Goal: Information Seeking & Learning: Learn about a topic

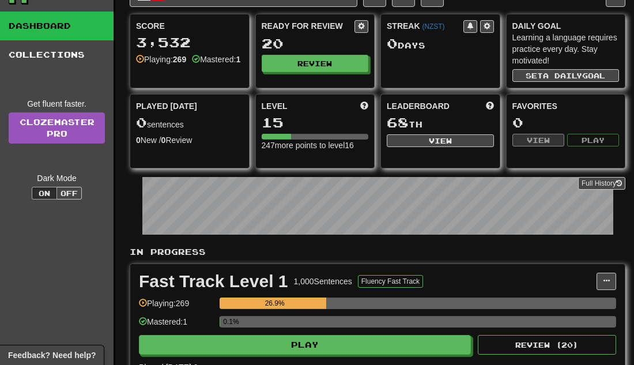
scroll to position [47, 0]
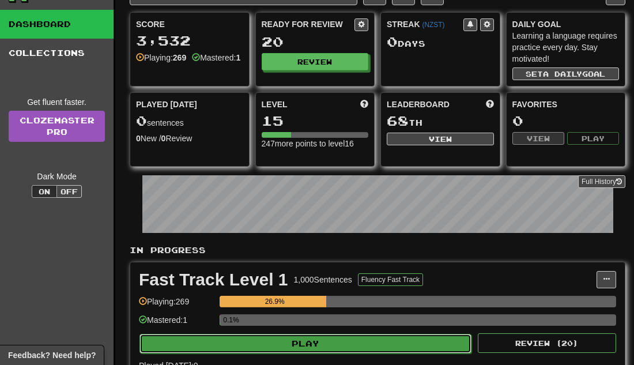
click at [324, 347] on button "Play" at bounding box center [305, 344] width 332 height 20
select select "**"
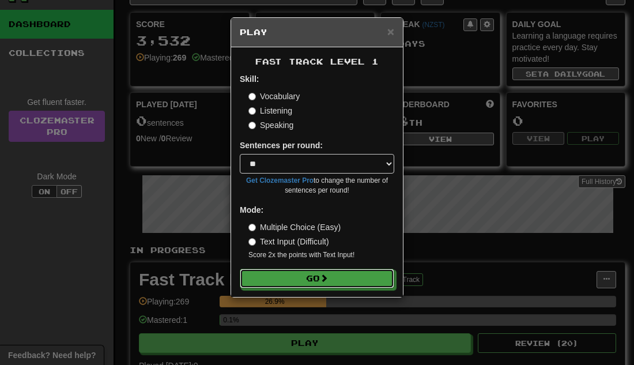
click at [334, 289] on div "Fast Track Level 1 Skill: Vocabulary Listening Speaking Sentences per round: * …" at bounding box center [317, 172] width 172 height 250
click at [331, 283] on button "Go" at bounding box center [317, 279] width 154 height 20
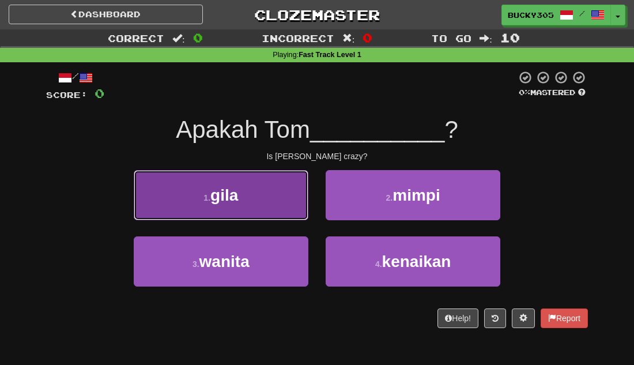
click at [286, 195] on button "1 . gila" at bounding box center [221, 195] width 175 height 50
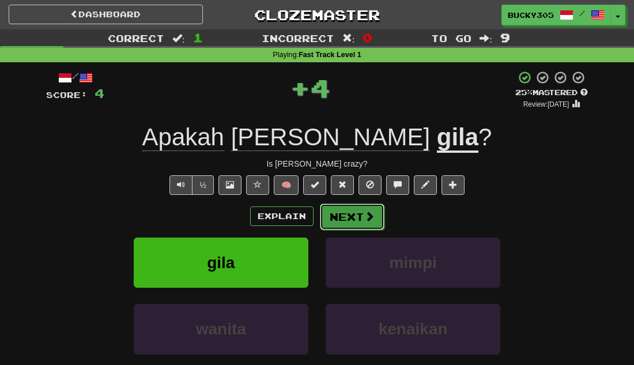
click at [355, 209] on button "Next" at bounding box center [352, 216] width 65 height 27
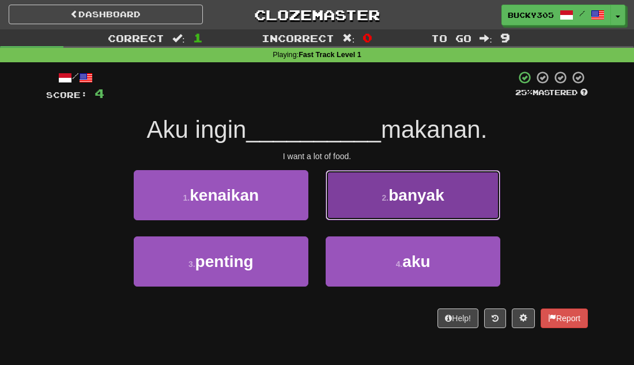
click at [457, 205] on button "2 . banyak" at bounding box center [413, 195] width 175 height 50
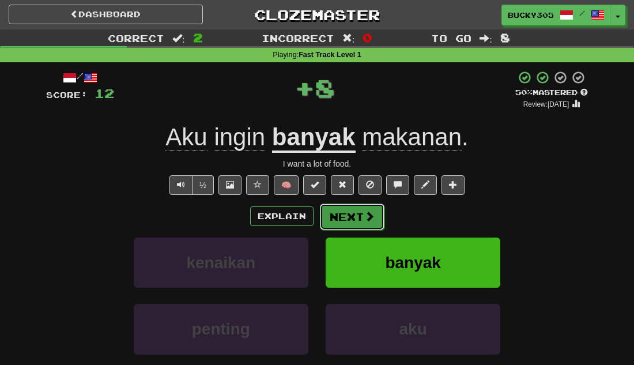
click at [352, 211] on button "Next" at bounding box center [352, 216] width 65 height 27
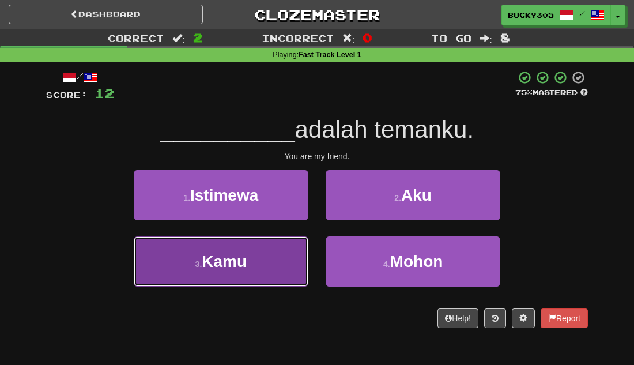
click at [224, 252] on span "Kamu" at bounding box center [224, 261] width 45 height 18
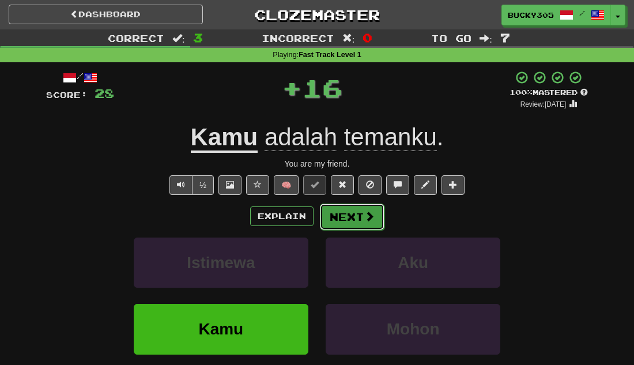
click at [346, 216] on button "Next" at bounding box center [352, 216] width 65 height 27
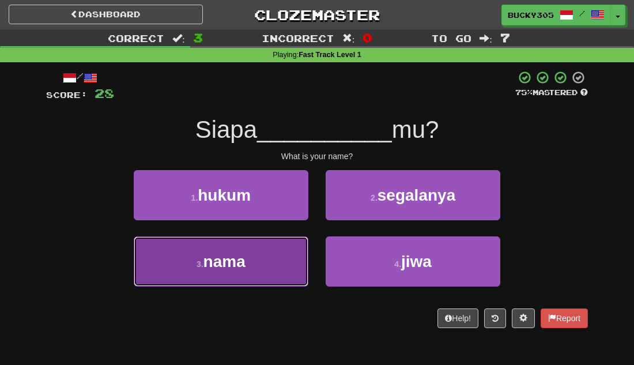
click at [244, 265] on span "nama" at bounding box center [224, 261] width 42 height 18
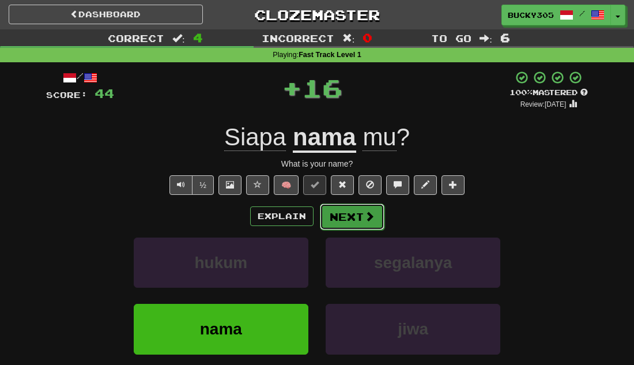
click at [362, 213] on button "Next" at bounding box center [352, 216] width 65 height 27
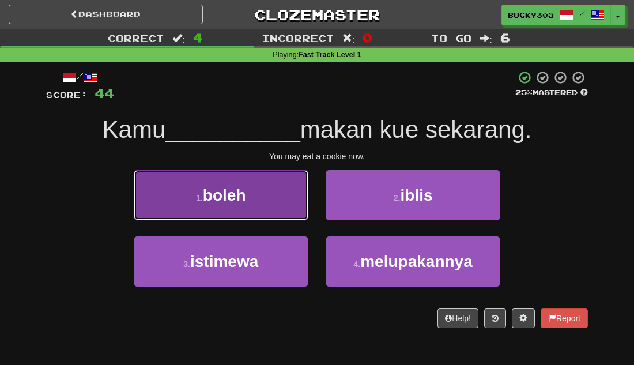
click at [243, 212] on button "1 . boleh" at bounding box center [221, 195] width 175 height 50
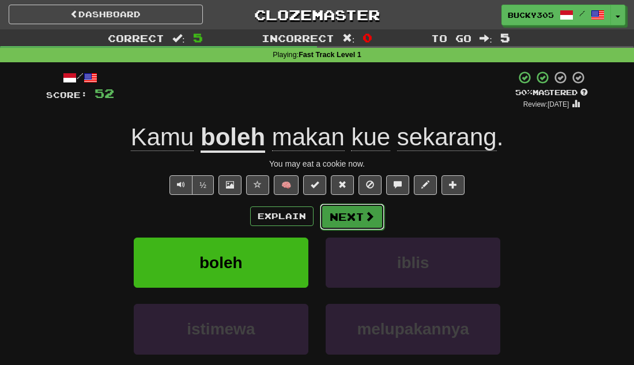
click at [341, 217] on button "Next" at bounding box center [352, 216] width 65 height 27
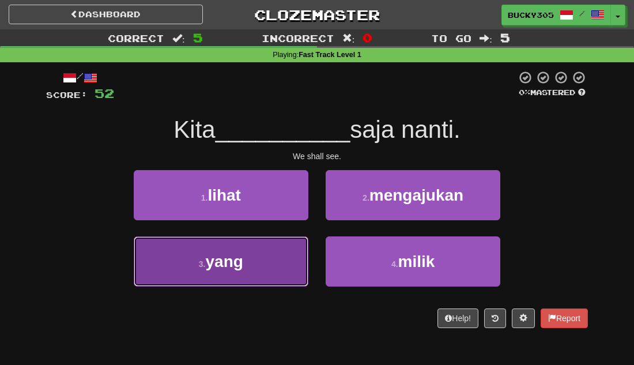
click at [275, 263] on button "3 . yang" at bounding box center [221, 261] width 175 height 50
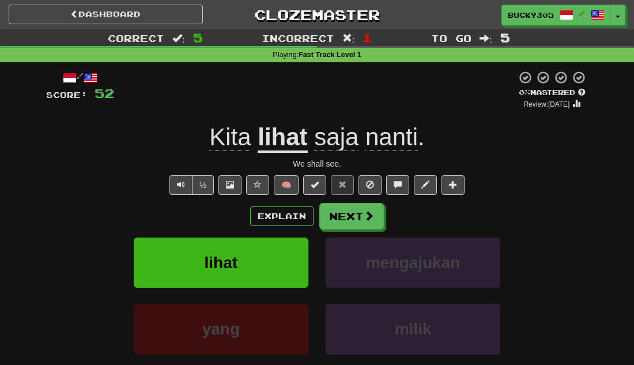
drag, startPoint x: 352, startPoint y: 231, endPoint x: 171, endPoint y: 225, distance: 181.6
click at [172, 227] on div "Explain Next lihat mengajukan yang milik Learn more: lihat mengajukan yang milik" at bounding box center [317, 295] width 542 height 185
click at [367, 219] on span at bounding box center [369, 216] width 10 height 10
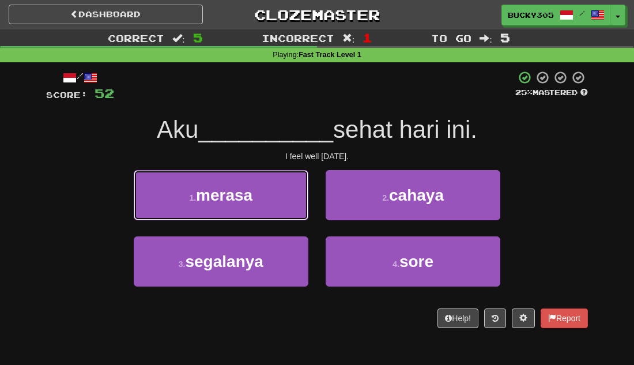
drag, startPoint x: 223, startPoint y: 199, endPoint x: 218, endPoint y: 196, distance: 6.2
click at [220, 198] on span "merasa" at bounding box center [224, 195] width 56 height 18
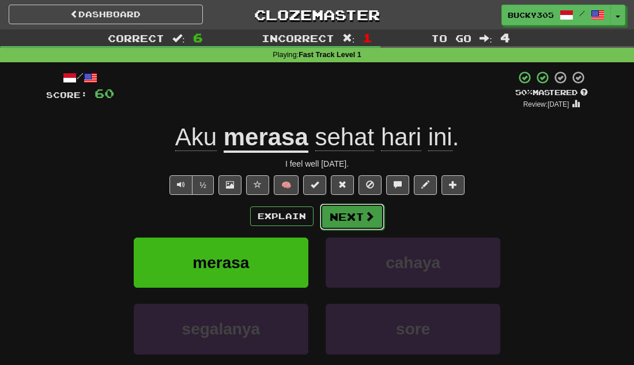
click at [359, 217] on button "Next" at bounding box center [352, 216] width 65 height 27
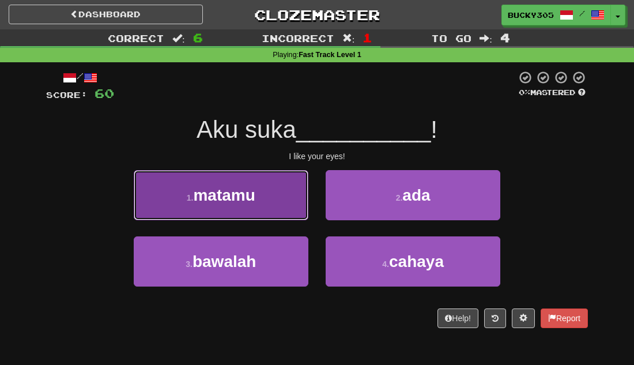
click at [270, 207] on button "1 . matamu" at bounding box center [221, 195] width 175 height 50
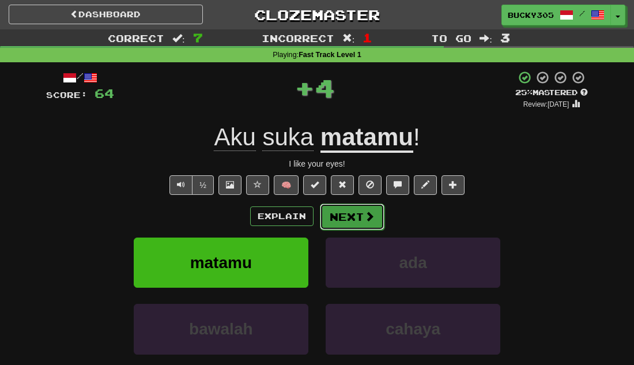
click at [359, 223] on button "Next" at bounding box center [352, 216] width 65 height 27
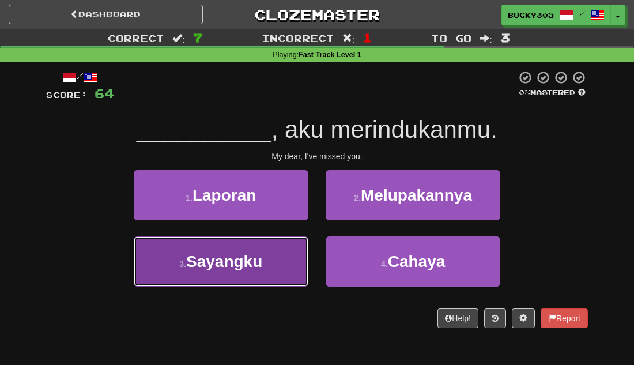
click at [276, 261] on button "3 . Sayangku" at bounding box center [221, 261] width 175 height 50
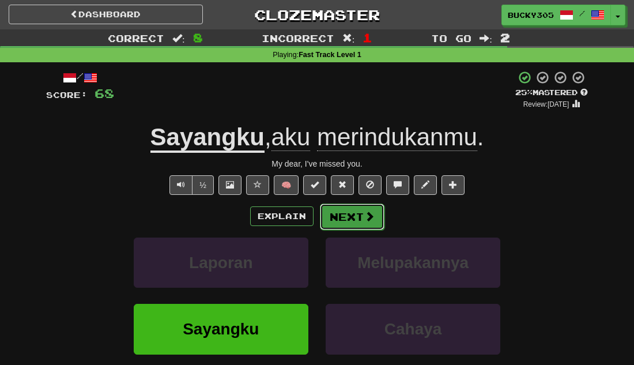
click at [350, 220] on button "Next" at bounding box center [352, 216] width 65 height 27
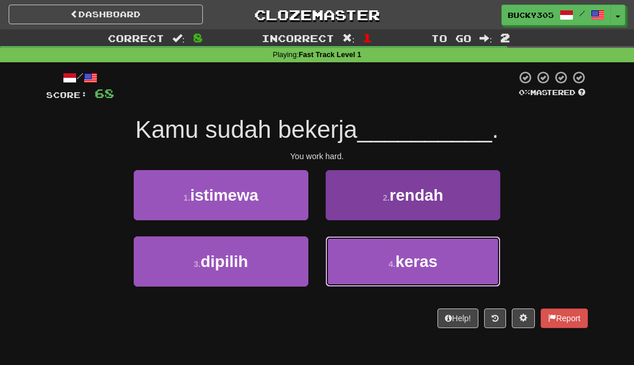
drag, startPoint x: 413, startPoint y: 267, endPoint x: 434, endPoint y: 263, distance: 21.6
click at [429, 263] on span "keras" at bounding box center [416, 261] width 42 height 18
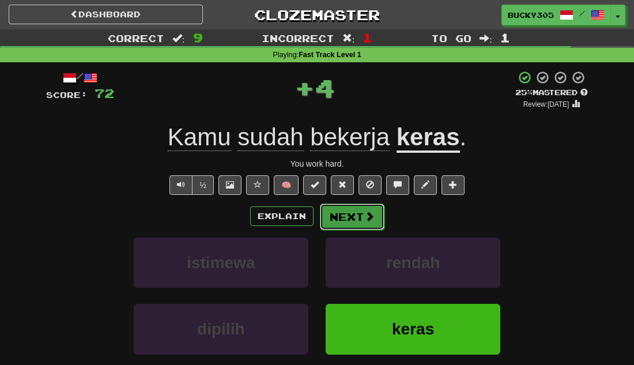
click at [358, 222] on button "Next" at bounding box center [352, 216] width 65 height 27
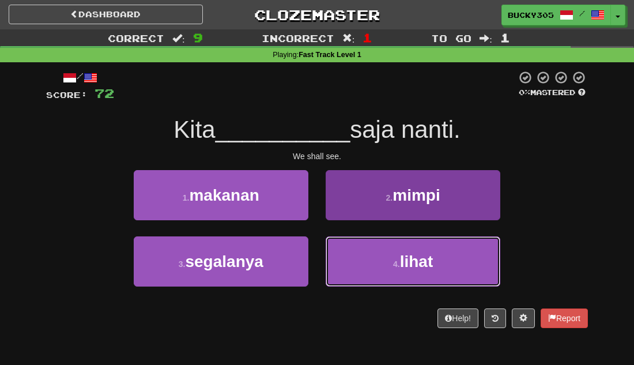
click at [468, 285] on button "4 . lihat" at bounding box center [413, 261] width 175 height 50
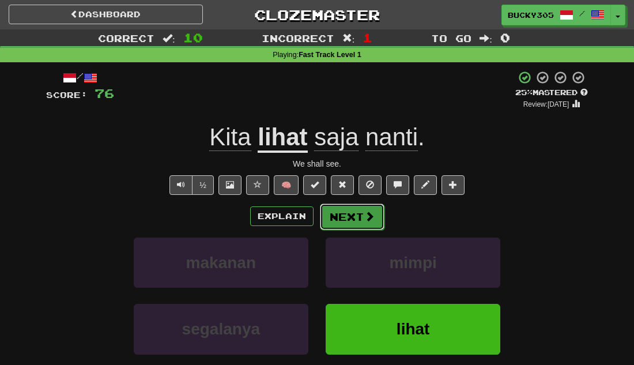
click at [346, 219] on button "Next" at bounding box center [352, 216] width 65 height 27
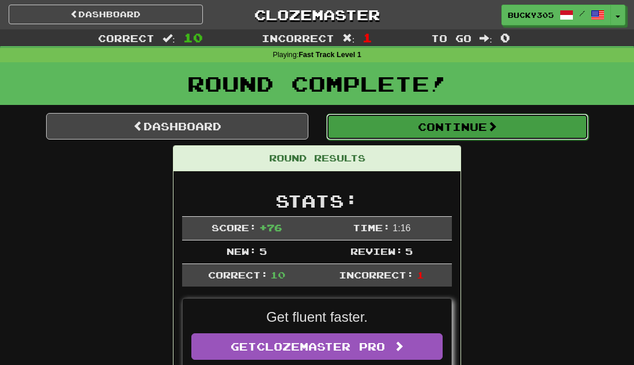
click at [489, 121] on button "Continue" at bounding box center [457, 127] width 262 height 27
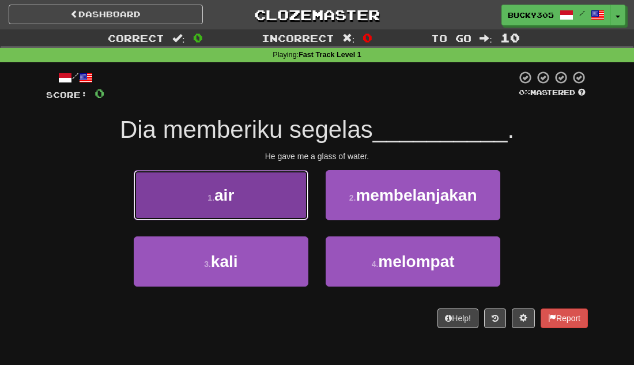
click at [249, 205] on button "1 . air" at bounding box center [221, 195] width 175 height 50
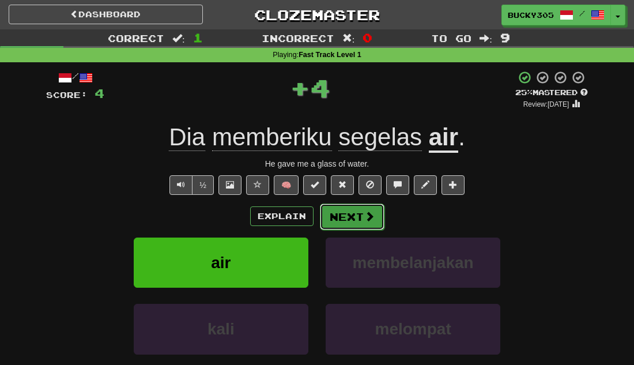
click at [364, 213] on span at bounding box center [369, 216] width 10 height 10
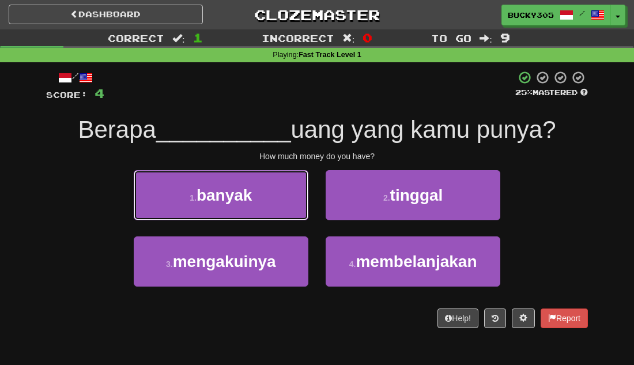
click at [218, 201] on span "banyak" at bounding box center [225, 195] width 56 height 18
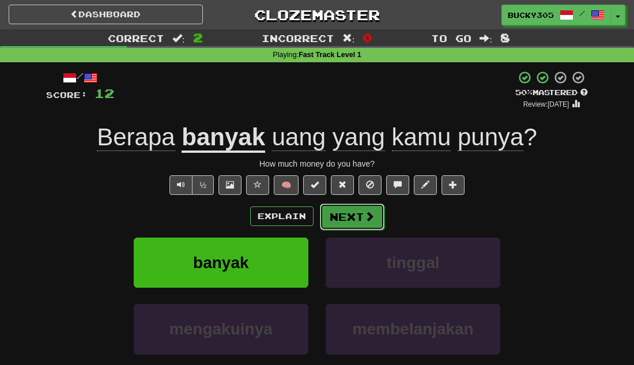
click at [360, 225] on button "Next" at bounding box center [352, 216] width 65 height 27
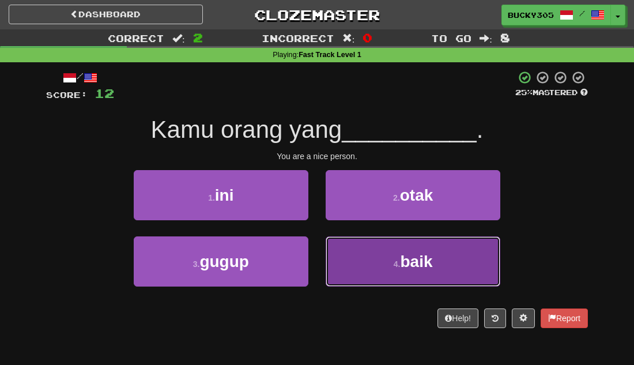
click at [448, 250] on button "4 . baik" at bounding box center [413, 261] width 175 height 50
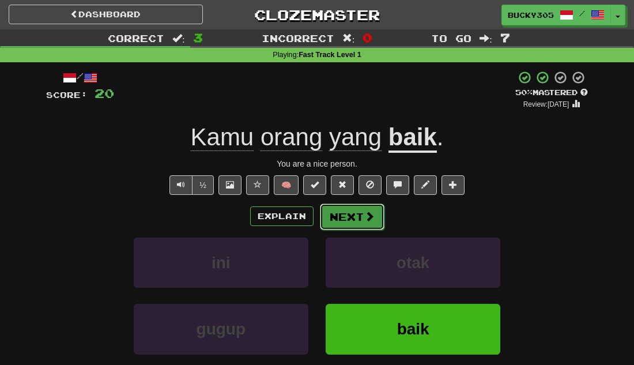
click at [358, 212] on button "Next" at bounding box center [352, 216] width 65 height 27
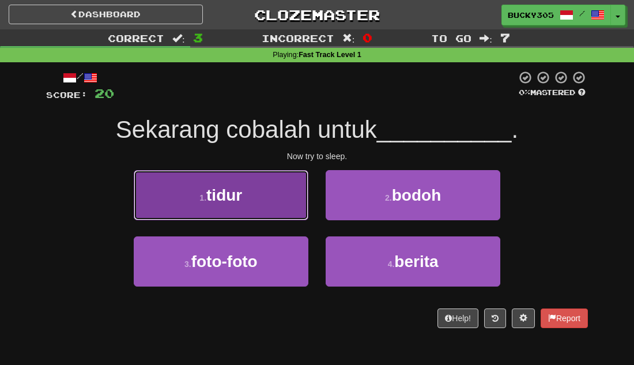
click at [216, 201] on span "tidur" at bounding box center [224, 195] width 36 height 18
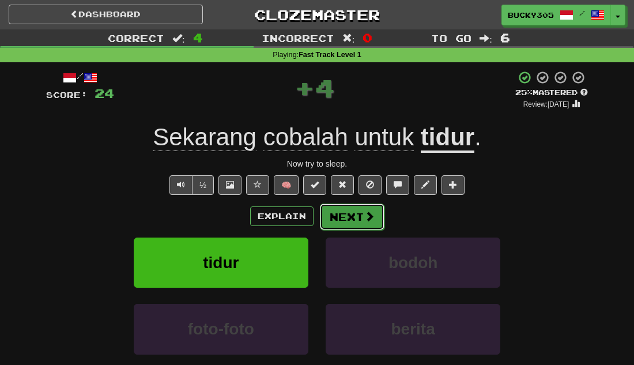
click at [360, 219] on button "Next" at bounding box center [352, 216] width 65 height 27
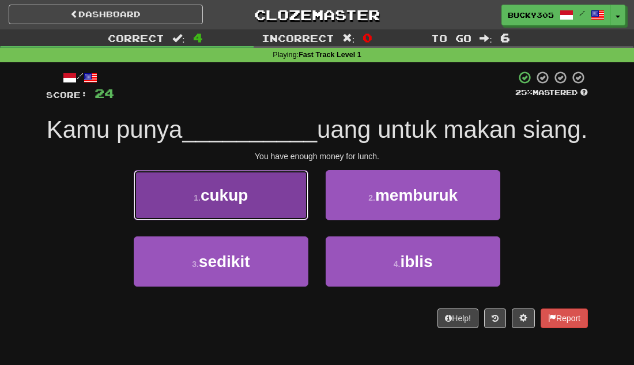
click at [224, 204] on span "cukup" at bounding box center [224, 195] width 47 height 18
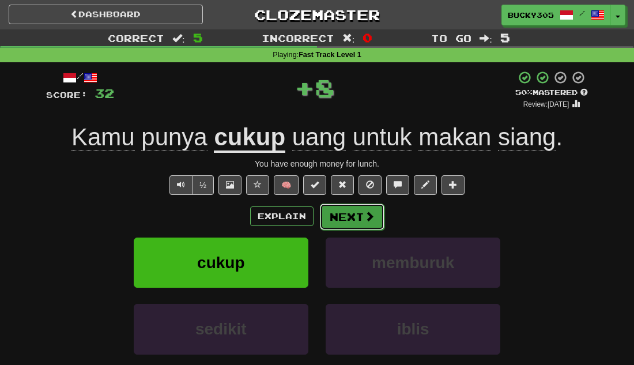
click at [365, 219] on span at bounding box center [369, 216] width 10 height 10
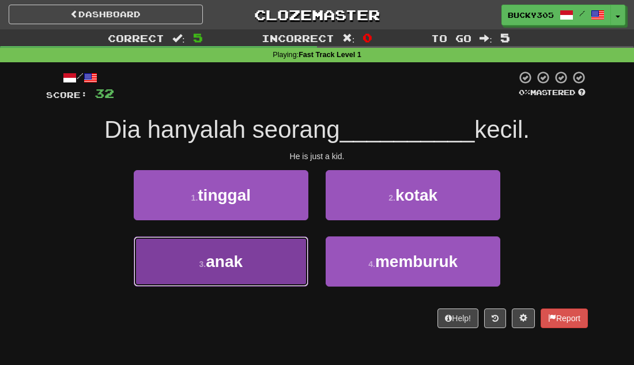
click at [227, 267] on span "anak" at bounding box center [224, 261] width 37 height 18
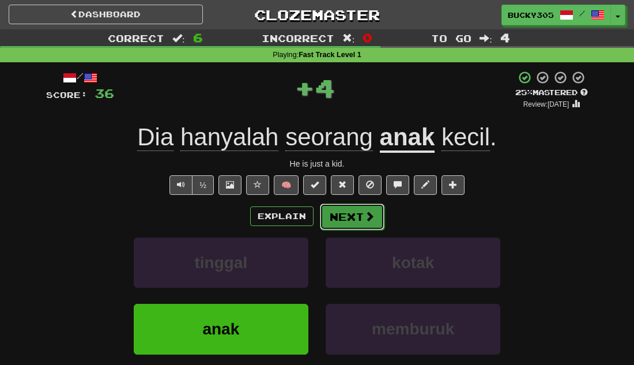
click at [369, 225] on button "Next" at bounding box center [352, 216] width 65 height 27
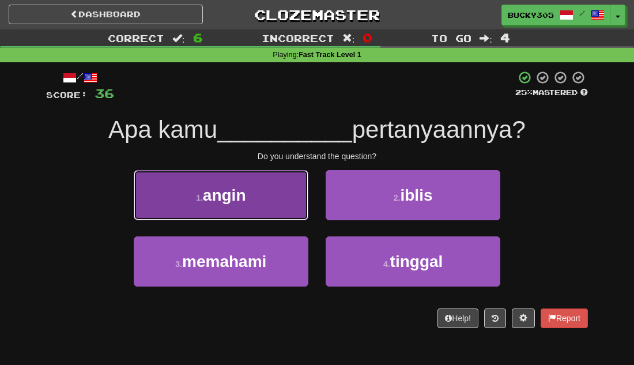
click at [242, 217] on button "1 . angin" at bounding box center [221, 195] width 175 height 50
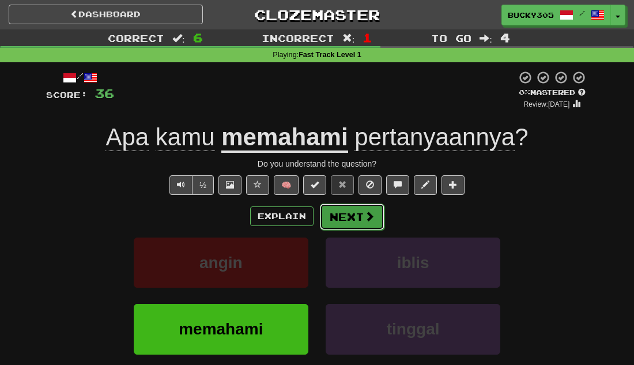
click at [363, 212] on button "Next" at bounding box center [352, 216] width 65 height 27
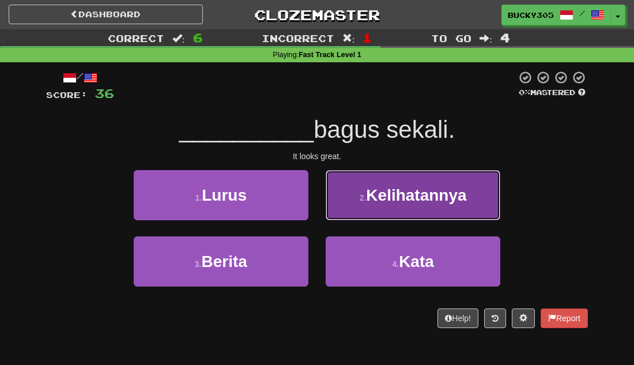
click at [397, 171] on button "2 . Kelihatannya" at bounding box center [413, 195] width 175 height 50
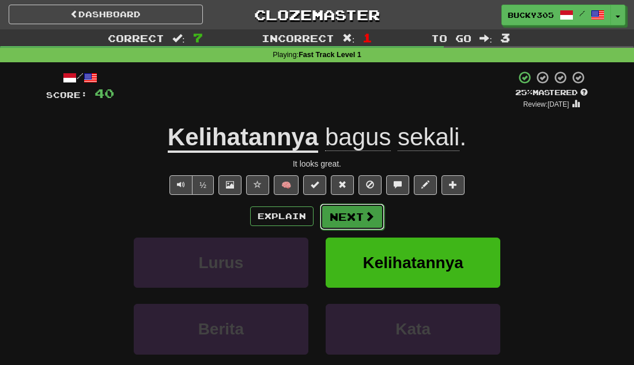
click at [344, 218] on button "Next" at bounding box center [352, 216] width 65 height 27
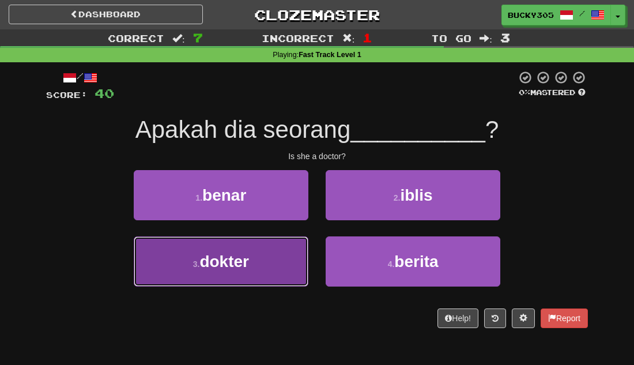
click at [203, 256] on span "dokter" at bounding box center [224, 261] width 50 height 18
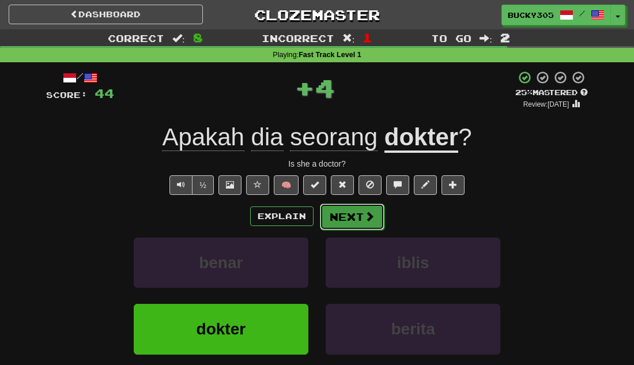
click at [376, 218] on button "Next" at bounding box center [352, 216] width 65 height 27
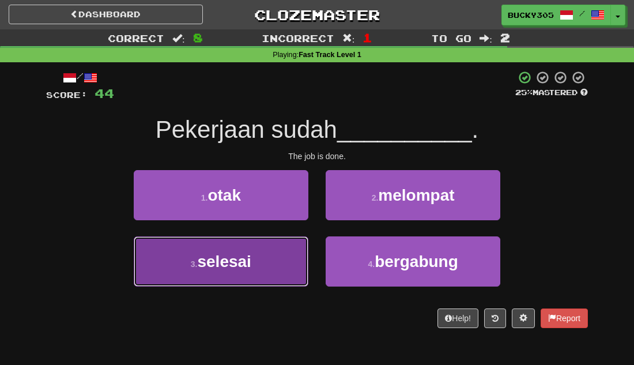
click at [162, 252] on button "3 . selesai" at bounding box center [221, 261] width 175 height 50
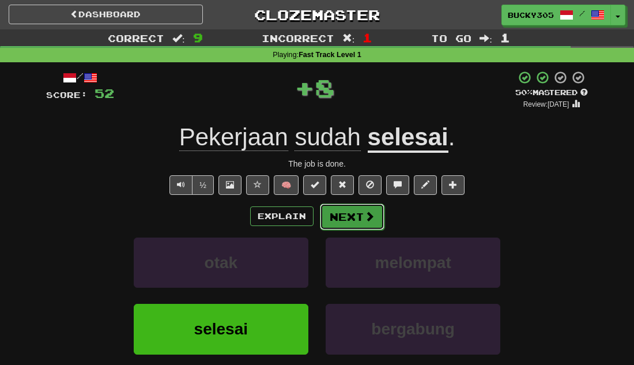
click at [354, 225] on button "Next" at bounding box center [352, 216] width 65 height 27
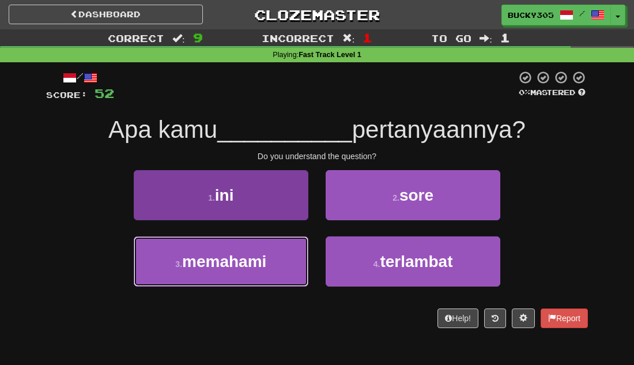
click at [199, 263] on span "memahami" at bounding box center [224, 261] width 84 height 18
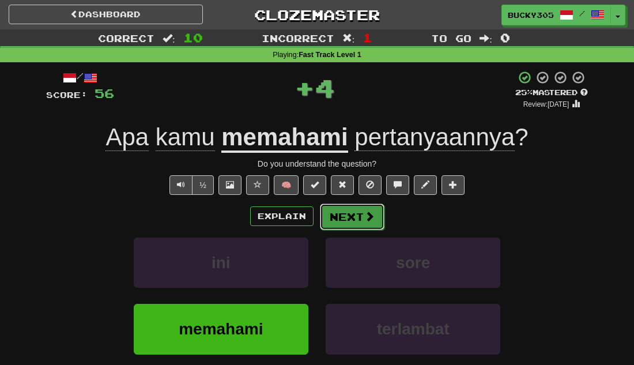
click at [349, 206] on button "Next" at bounding box center [352, 216] width 65 height 27
